Goal: Task Accomplishment & Management: Use online tool/utility

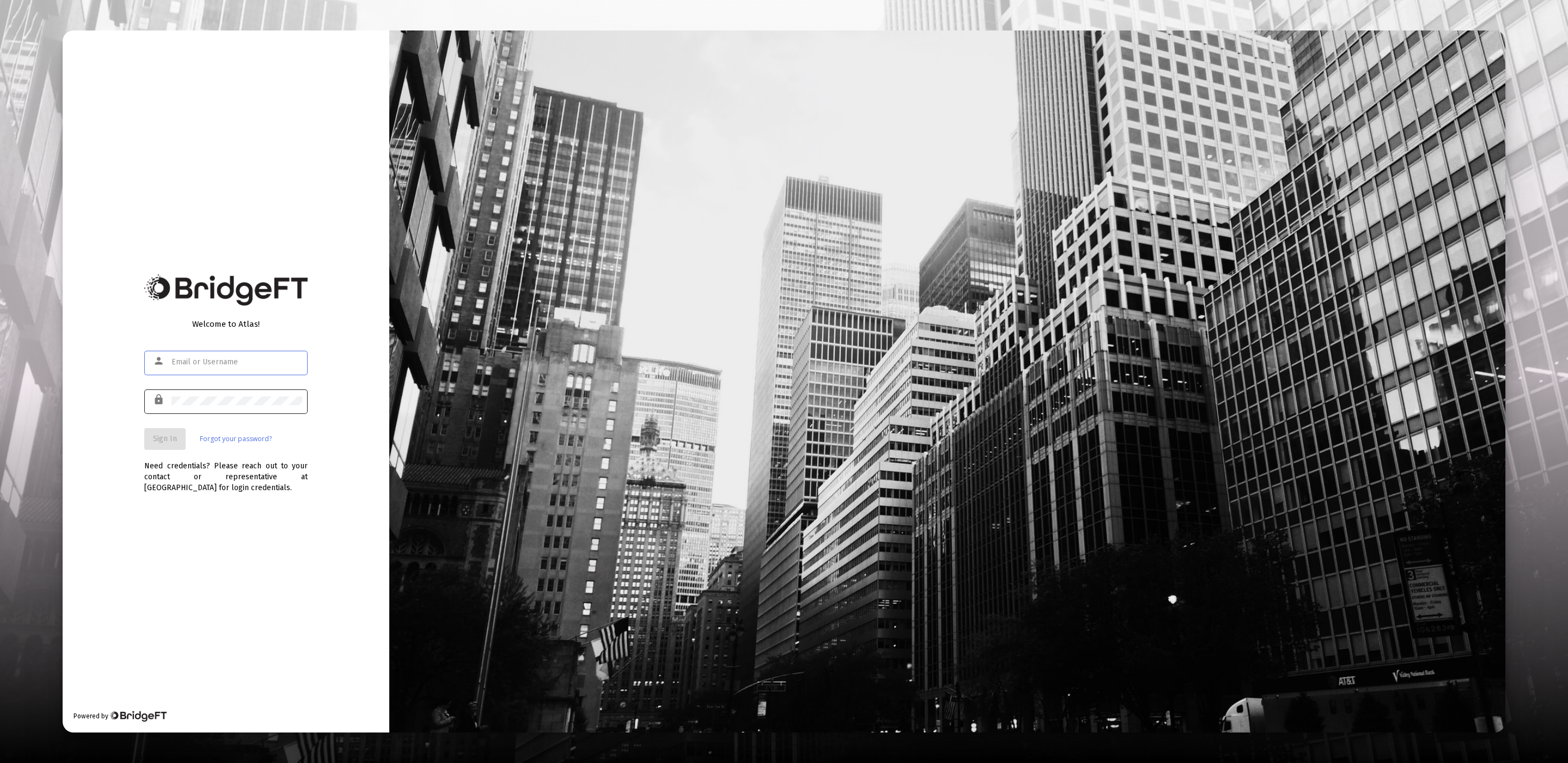
type input "product@zoefin.com"
drag, startPoint x: 223, startPoint y: 393, endPoint x: 211, endPoint y: 407, distance: 18.4
click at [223, 393] on div at bounding box center [237, 401] width 131 height 27
click at [178, 422] on div "lock" at bounding box center [226, 407] width 163 height 35
click at [170, 443] on button "Sign In" at bounding box center [165, 439] width 41 height 22
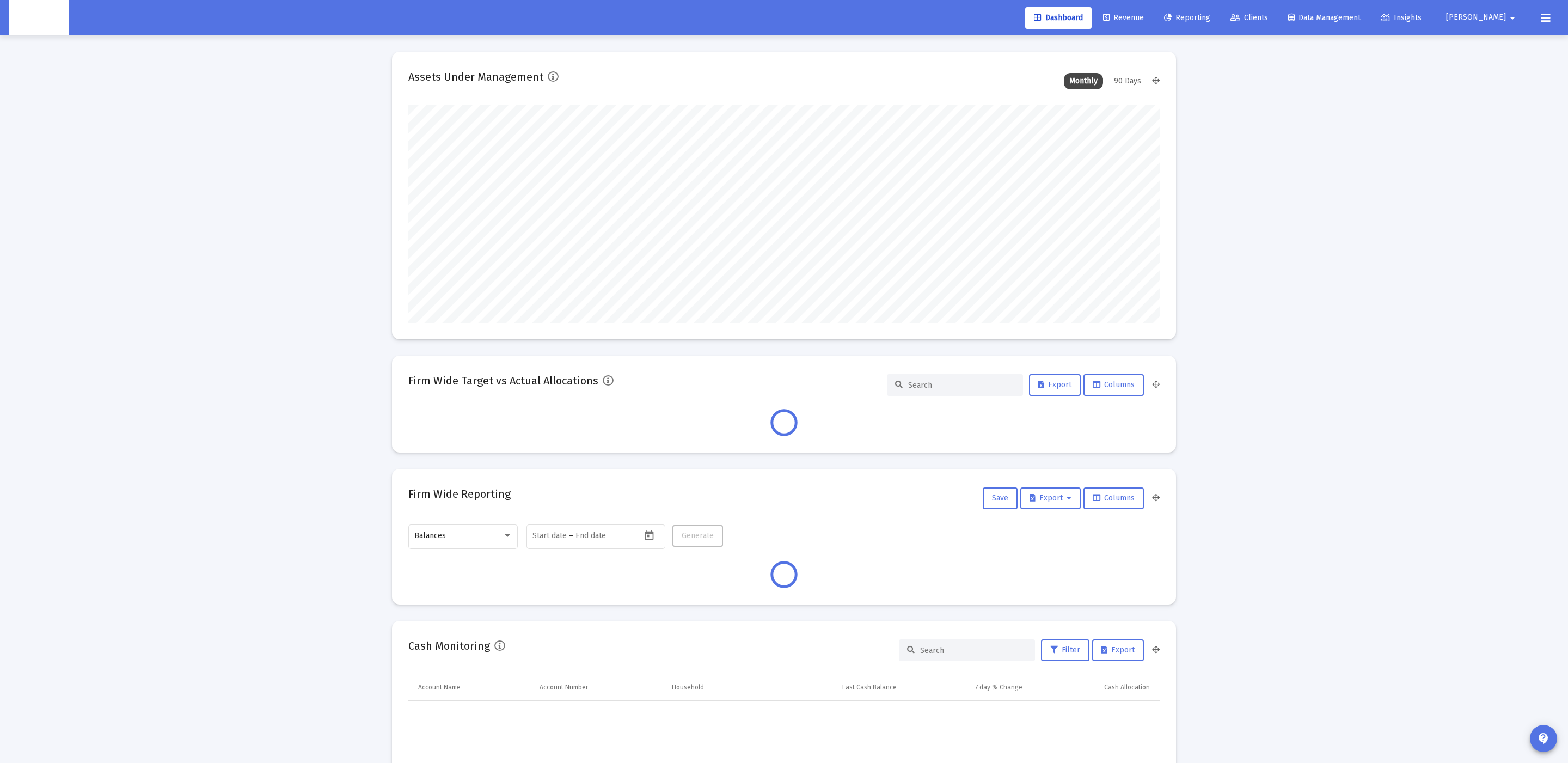
scroll to position [217, 751]
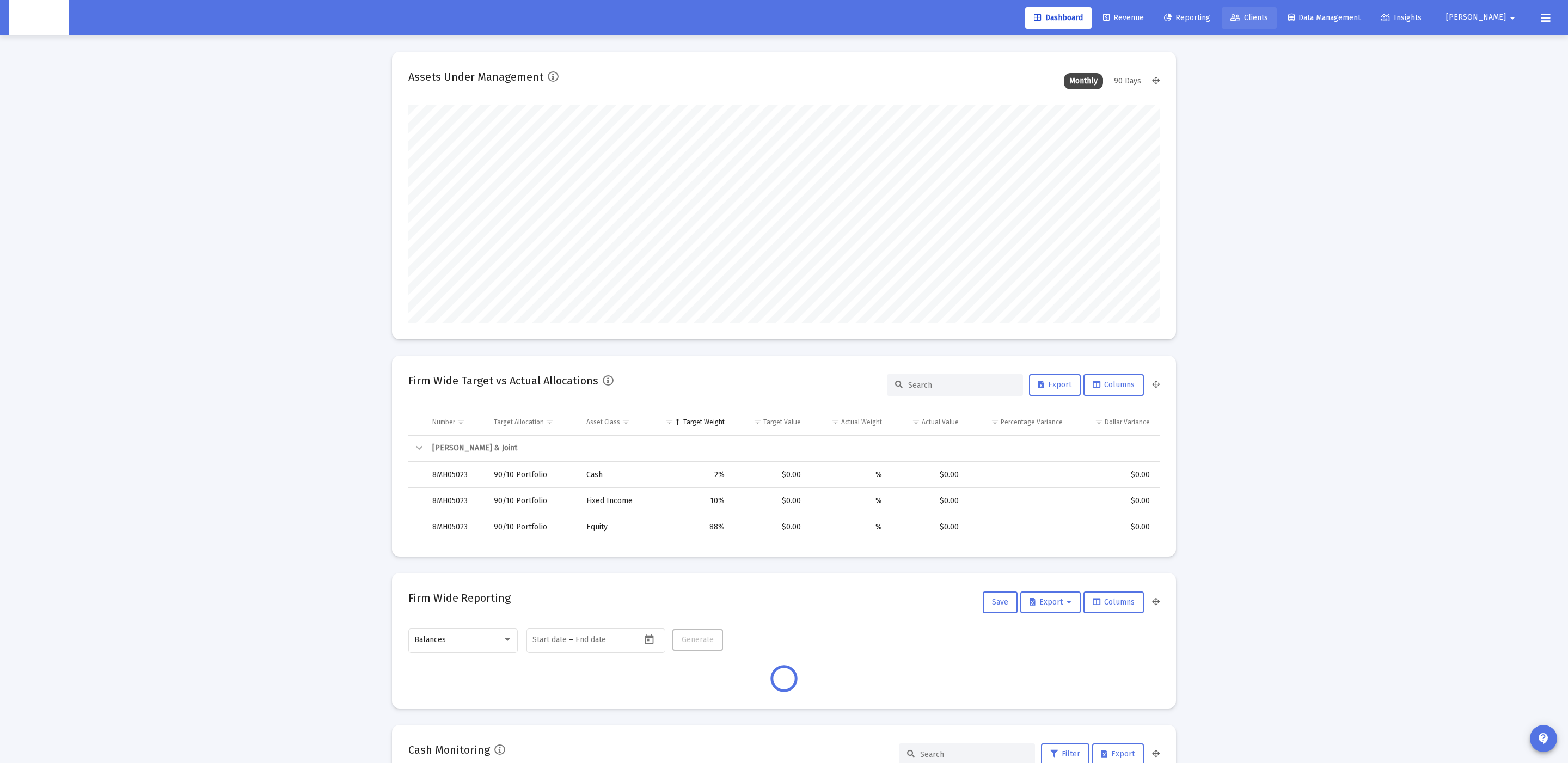
click at [1268, 18] on span "Clients" at bounding box center [1249, 17] width 38 height 9
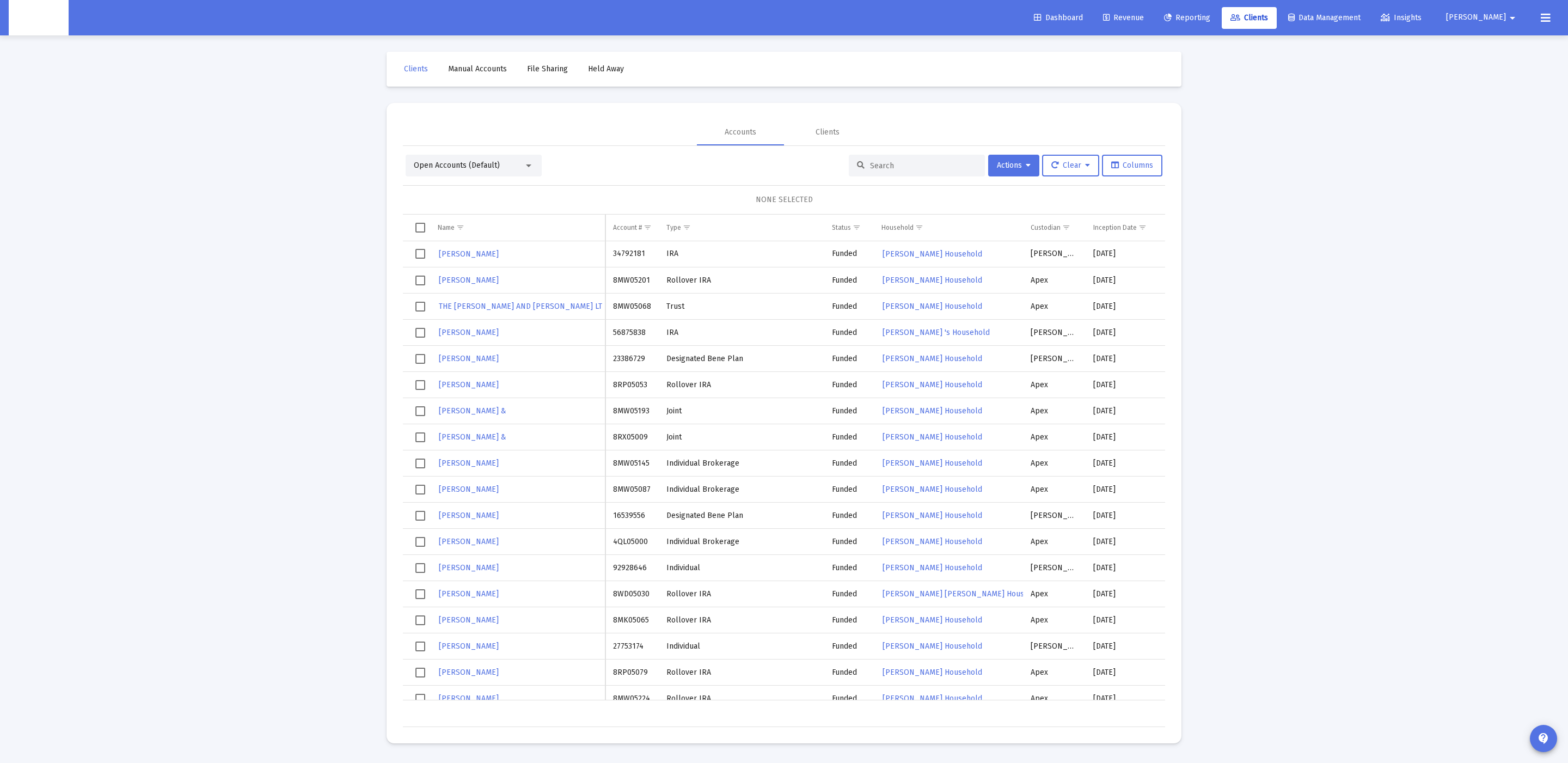
click at [482, 164] on span "Open Accounts (Default)" at bounding box center [457, 165] width 86 height 9
click at [1013, 161] on div at bounding box center [784, 381] width 1568 height 763
click at [1013, 161] on span "Actions" at bounding box center [1013, 165] width 33 height 9
click at [1116, 247] on button "Export All Rows" at bounding box center [1135, 246] width 74 height 26
